Goal: Check status: Check status

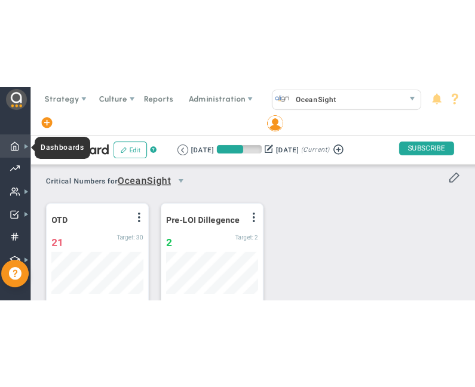
scroll to position [42, 92]
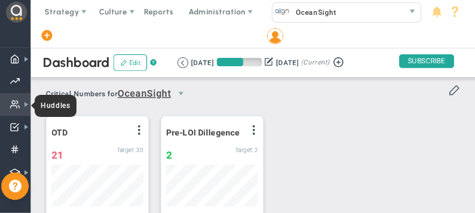
click at [13, 100] on span at bounding box center [15, 104] width 10 height 23
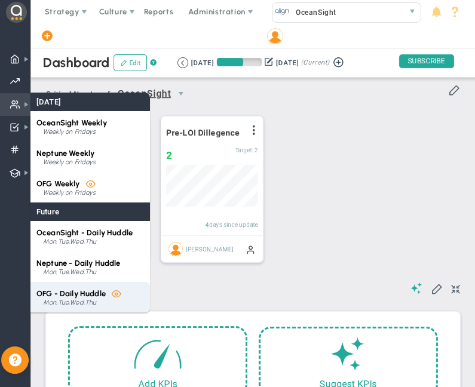
click at [83, 213] on span "OFG - Daily Huddle" at bounding box center [70, 293] width 69 height 9
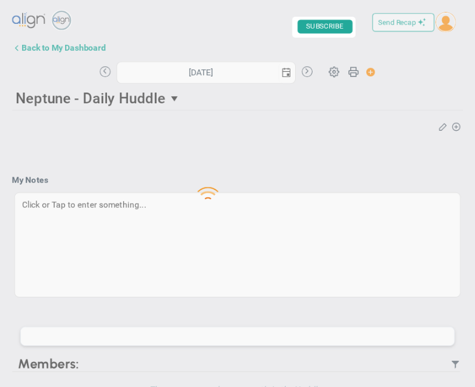
type input "[DATE]"
